Goal: Find specific page/section

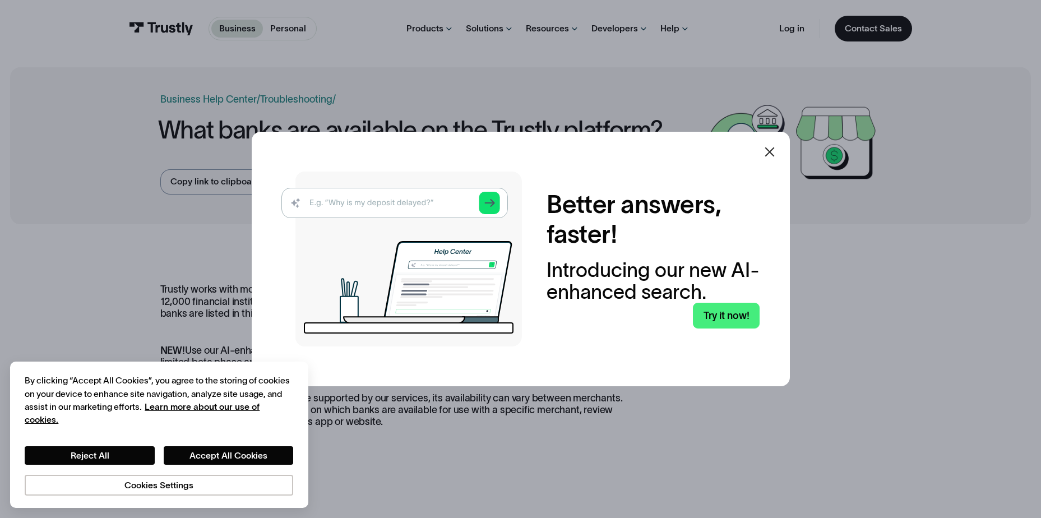
click at [776, 152] on icon at bounding box center [769, 151] width 13 height 13
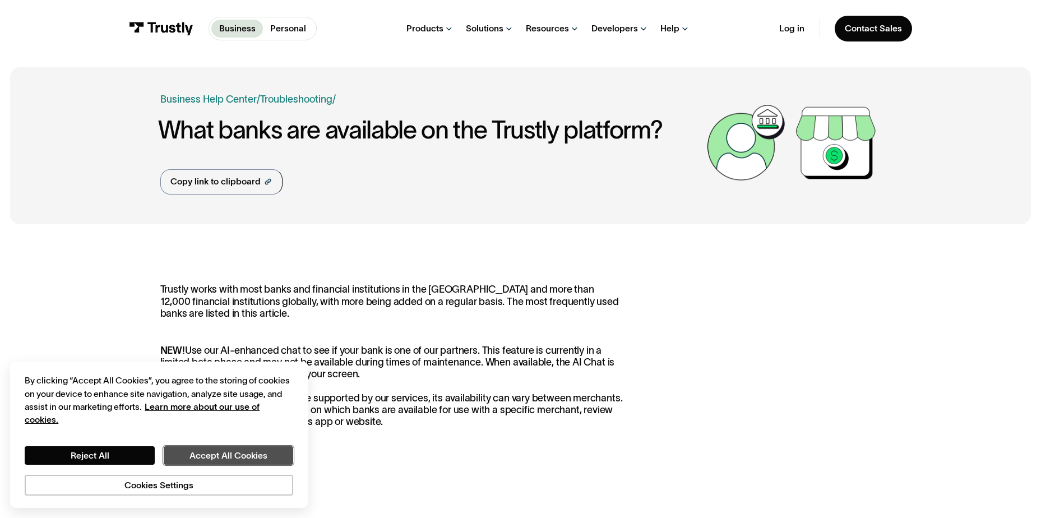
click at [235, 453] on button "Accept All Cookies" at bounding box center [229, 455] width 130 height 18
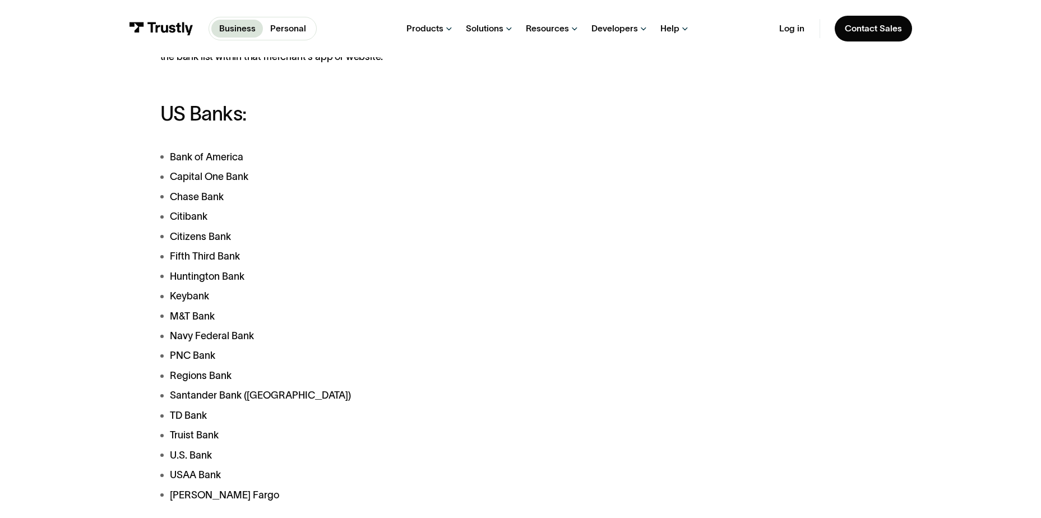
scroll to position [392, 0]
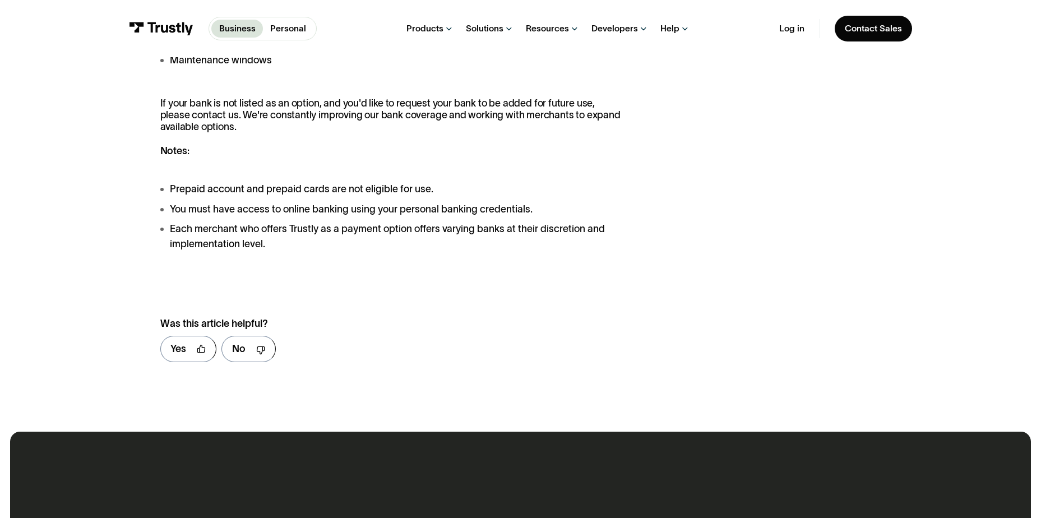
scroll to position [1177, 0]
